Goal: Information Seeking & Learning: Learn about a topic

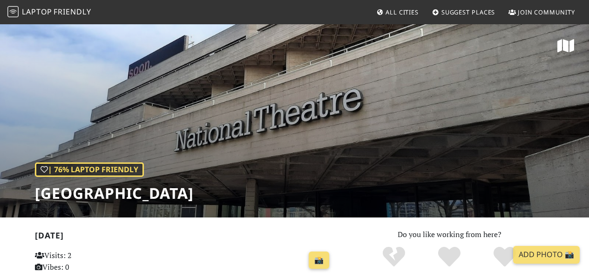
scroll to position [423, 0]
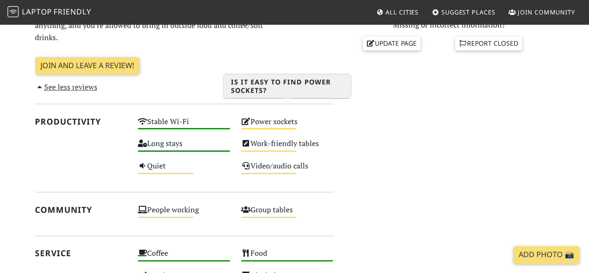
click at [265, 115] on div "Power sockets Medium" at bounding box center [287, 126] width 103 height 22
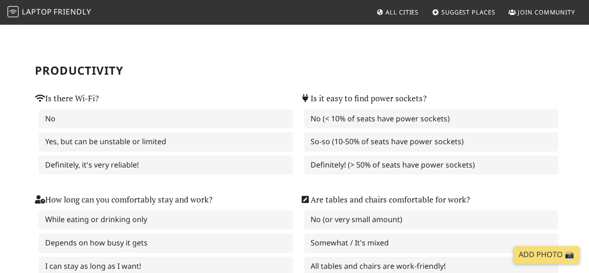
scroll to position [50, 0]
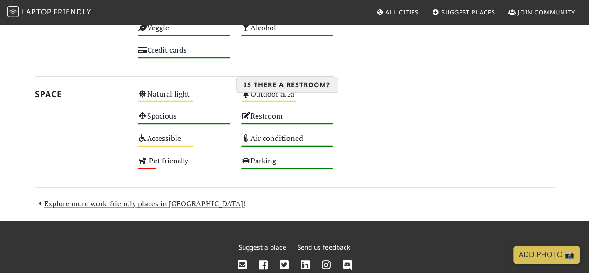
scroll to position [676, 0]
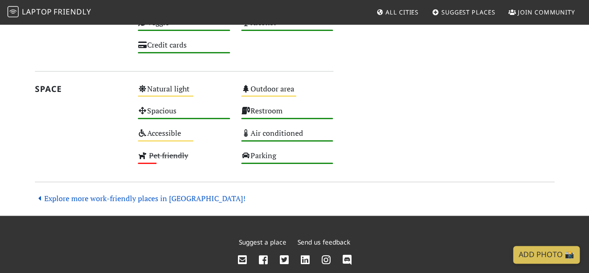
click at [139, 193] on link "Explore more work-friendly places in London!" at bounding box center [140, 198] width 211 height 10
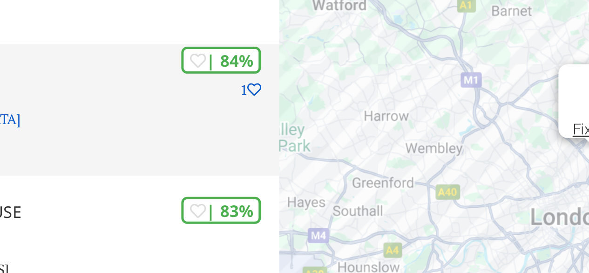
scroll to position [2053, 0]
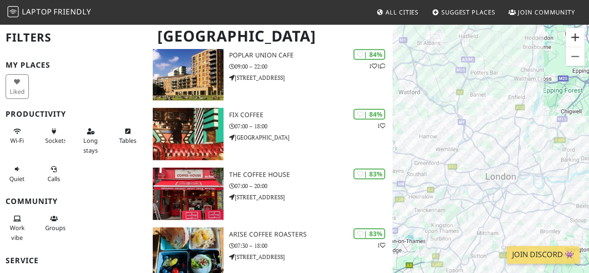
click at [574, 37] on button "Zoom in" at bounding box center [575, 37] width 19 height 19
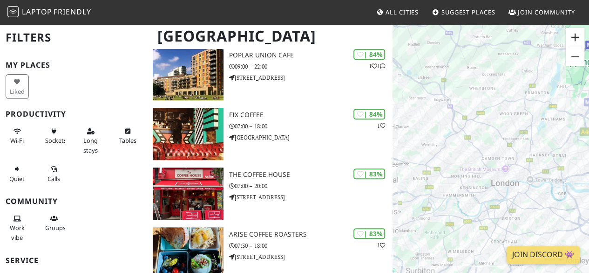
click at [574, 37] on button "Zoom in" at bounding box center [575, 37] width 19 height 19
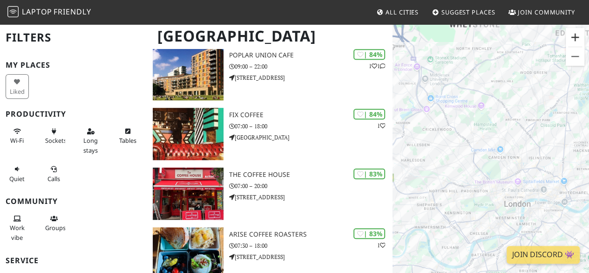
click at [574, 37] on button "Zoom in" at bounding box center [575, 37] width 19 height 19
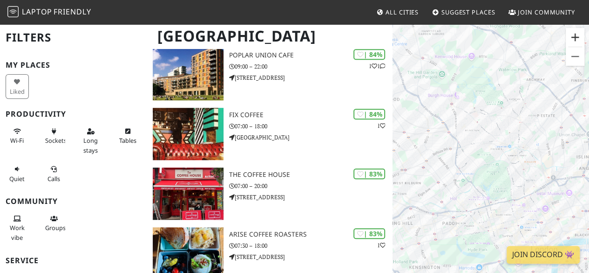
click at [574, 37] on button "Zoom in" at bounding box center [575, 37] width 19 height 19
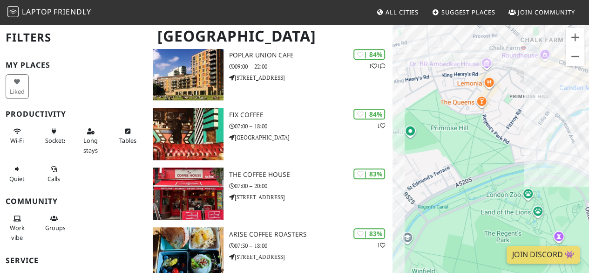
drag, startPoint x: 507, startPoint y: 179, endPoint x: 487, endPoint y: 75, distance: 105.7
click at [487, 75] on div at bounding box center [491, 159] width 197 height 273
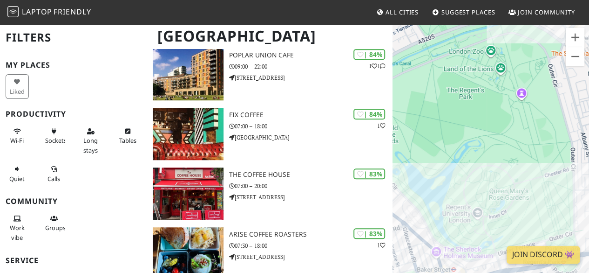
drag, startPoint x: 495, startPoint y: 158, endPoint x: 474, endPoint y: 49, distance: 110.9
click at [474, 49] on div at bounding box center [491, 159] width 197 height 273
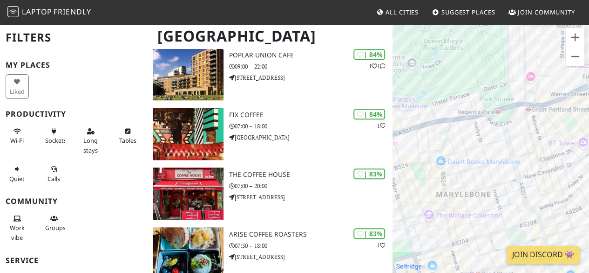
drag, startPoint x: 489, startPoint y: 157, endPoint x: 436, endPoint y: 64, distance: 107.3
click at [436, 64] on div at bounding box center [491, 159] width 197 height 273
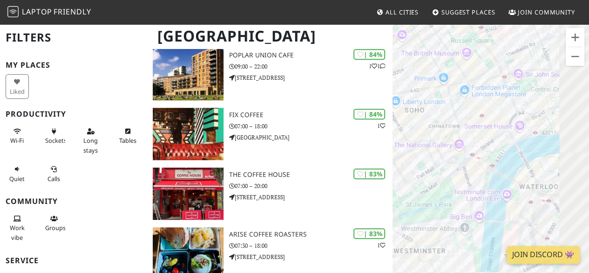
drag, startPoint x: 530, startPoint y: 235, endPoint x: 420, endPoint y: 167, distance: 129.3
click at [420, 167] on div at bounding box center [491, 159] width 197 height 273
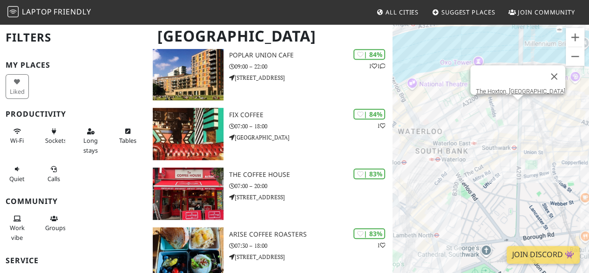
click at [518, 115] on div "The Hoxton, Southwark" at bounding box center [491, 159] width 197 height 273
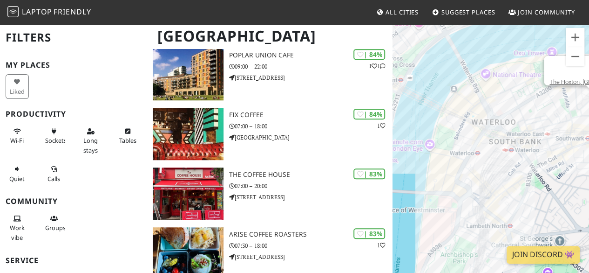
drag, startPoint x: 453, startPoint y: 128, endPoint x: 530, endPoint y: 118, distance: 77.5
click at [530, 118] on div "The Hoxton, Southwark" at bounding box center [491, 159] width 197 height 273
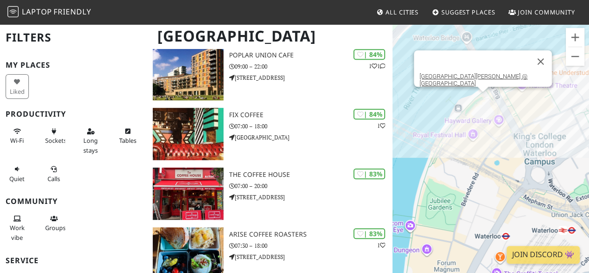
click at [485, 106] on div "The Hoxton, Southwark Queen Elizabeth Hall @ Southbank Centre" at bounding box center [491, 159] width 197 height 273
click at [498, 104] on div "Queen Elizabeth Hall @ Southbank Centre The BFI Reuben Library" at bounding box center [491, 159] width 197 height 273
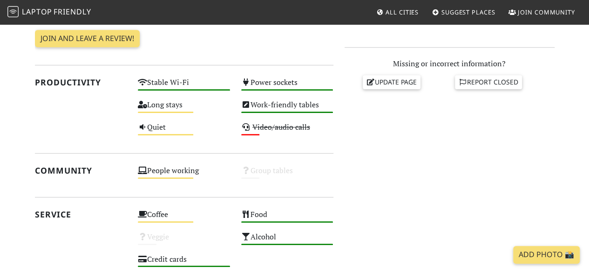
scroll to position [306, 0]
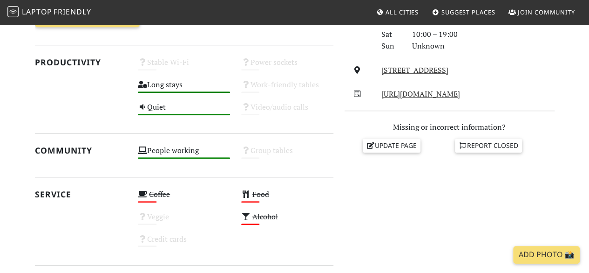
scroll to position [329, 0]
